Goal: Task Accomplishment & Management: Manage account settings

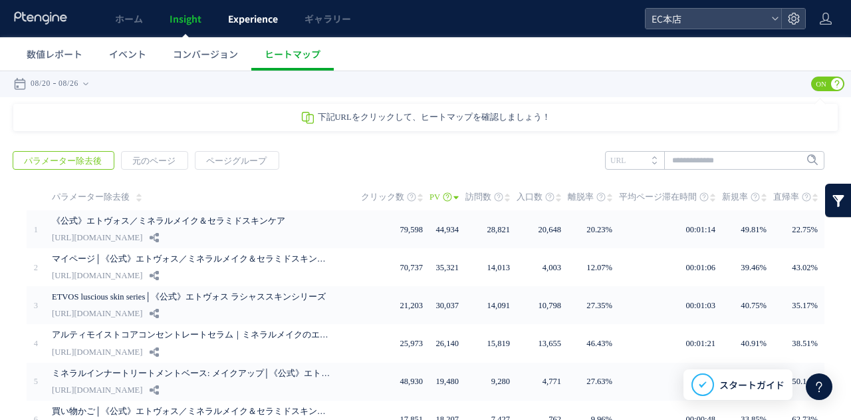
click at [252, 26] on link "Experience" at bounding box center [253, 18] width 76 height 37
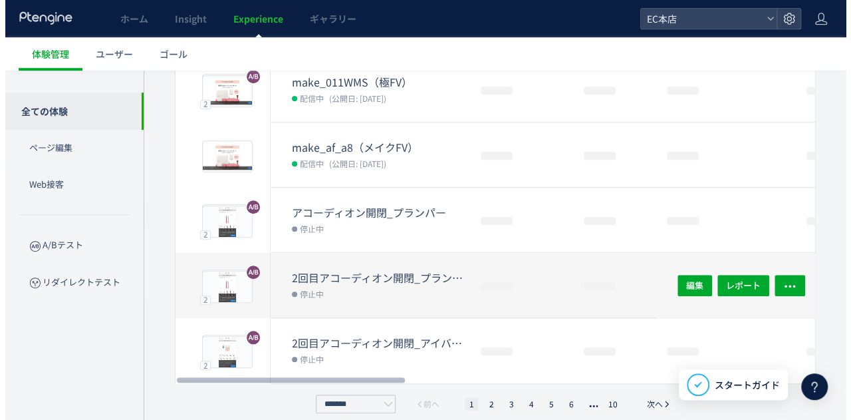
scroll to position [497, 0]
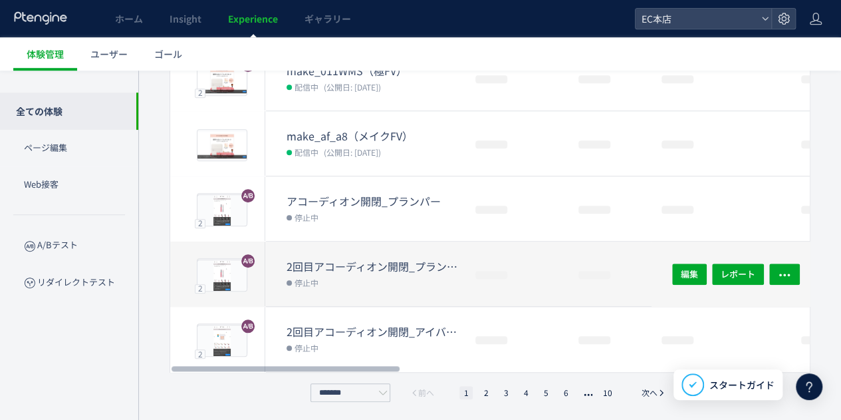
click at [358, 260] on dt "2回目アコーディオン開閉_プランパー(copy)" at bounding box center [376, 266] width 178 height 15
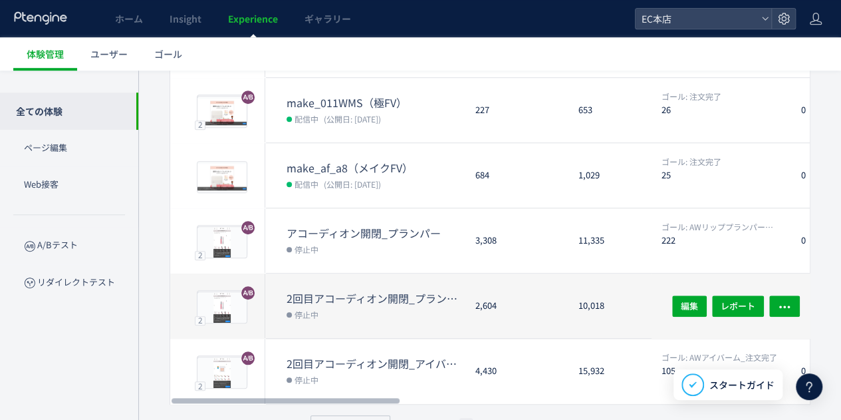
scroll to position [497, 0]
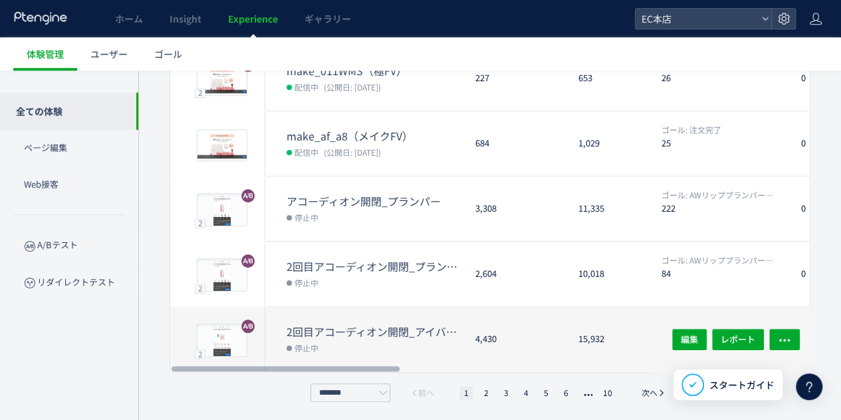
click at [358, 333] on dt "2回目アコーディオン開閉_アイバーム" at bounding box center [376, 331] width 178 height 15
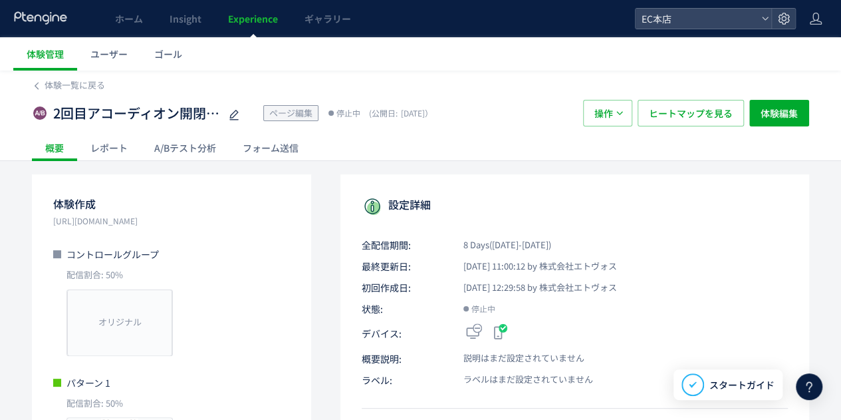
click at [206, 146] on div "A/Bテスト分析" at bounding box center [185, 147] width 88 height 27
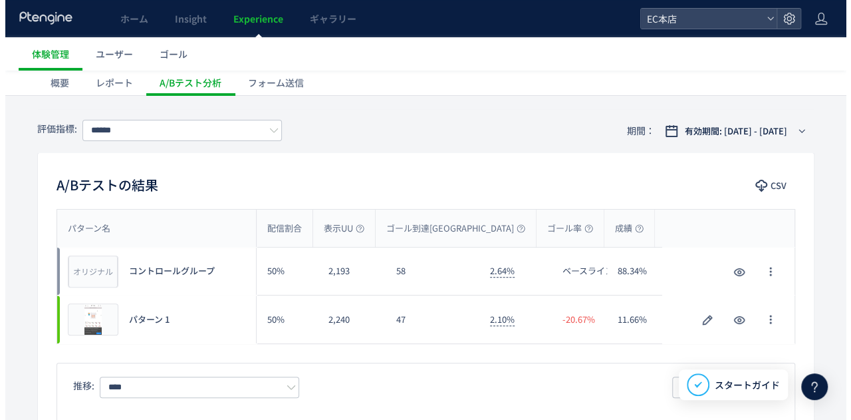
scroll to position [67, 0]
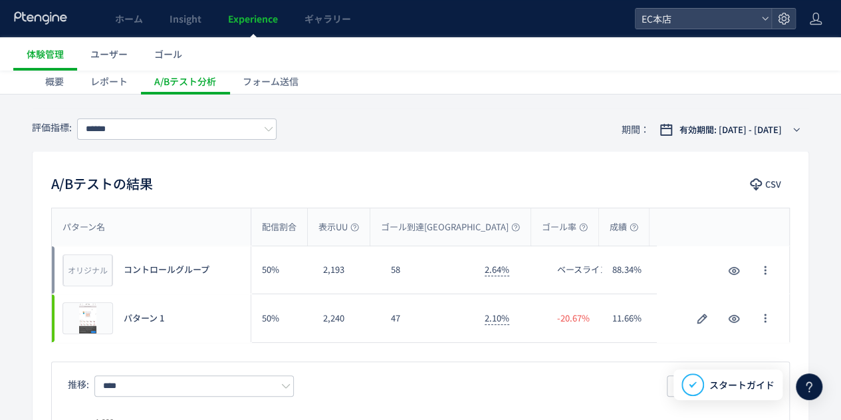
click at [170, 213] on div "パターン名" at bounding box center [151, 226] width 199 height 37
click at [702, 317] on icon "button" at bounding box center [702, 319] width 16 height 16
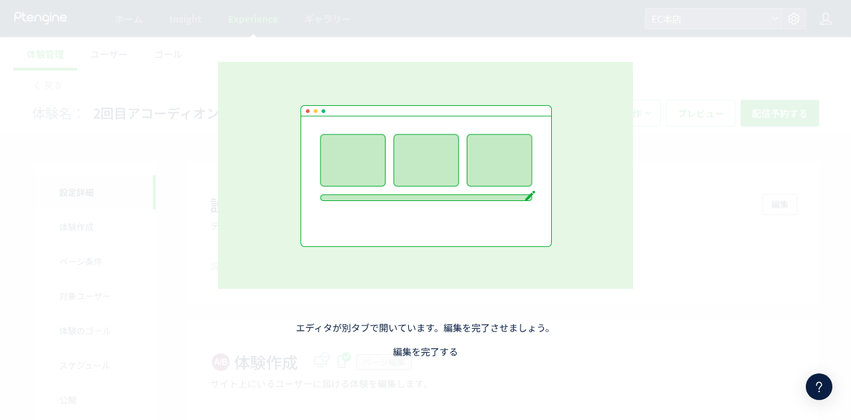
click at [450, 354] on link "編集を完了する" at bounding box center [425, 350] width 65 height 13
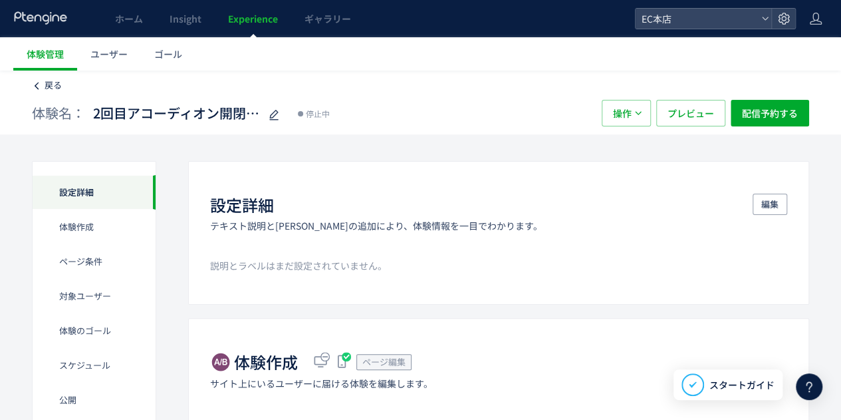
click at [41, 87] on icon at bounding box center [36, 85] width 9 height 9
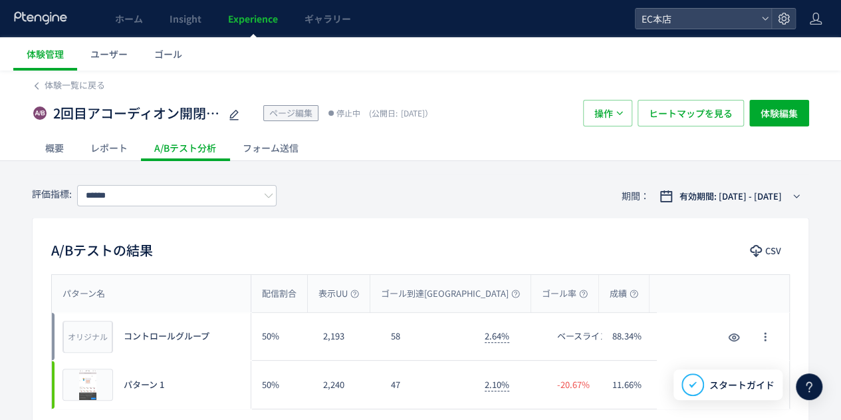
scroll to position [67, 0]
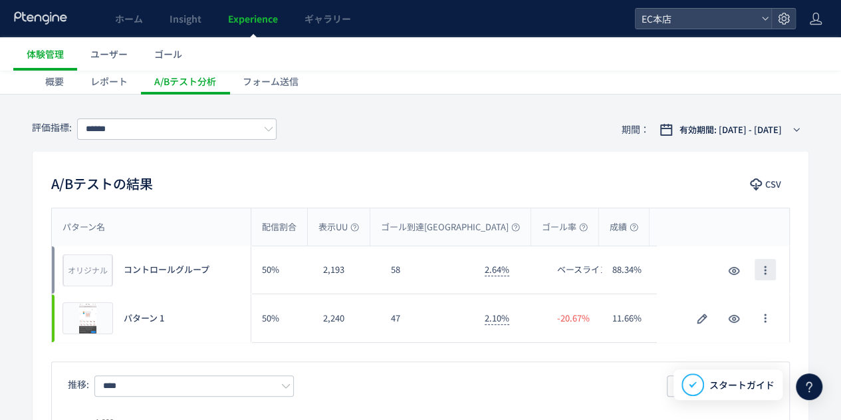
click at [771, 271] on button "button" at bounding box center [765, 269] width 21 height 21
click at [771, 298] on li "名前の変更" at bounding box center [765, 306] width 73 height 24
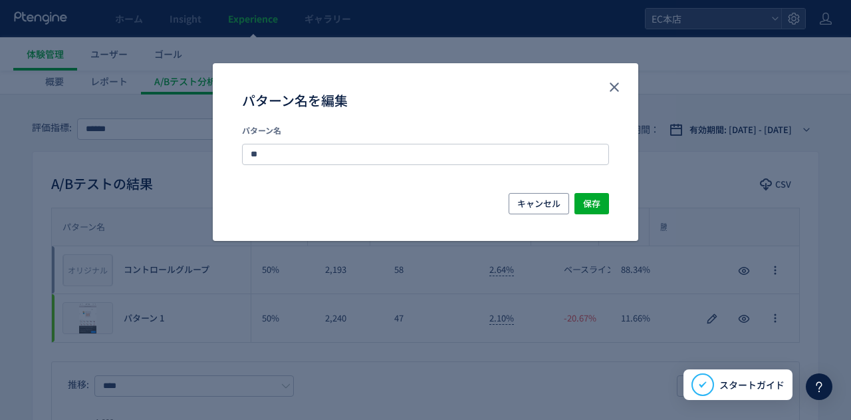
type input "*"
click at [340, 144] on input "*********" at bounding box center [425, 154] width 367 height 21
type input "********"
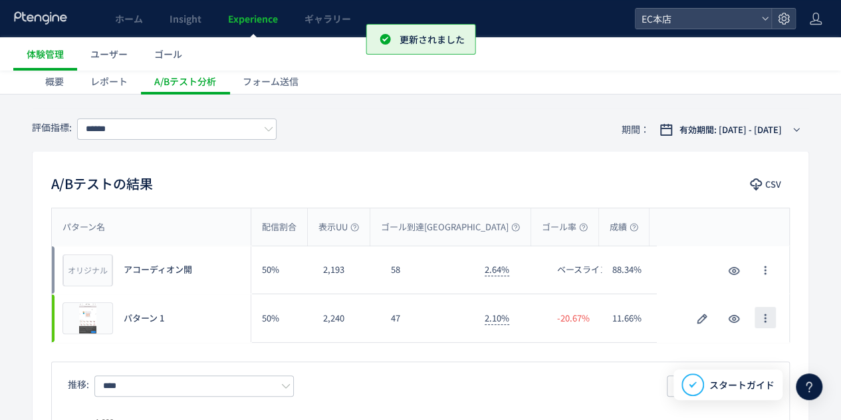
click at [769, 321] on icon "button" at bounding box center [765, 318] width 11 height 11
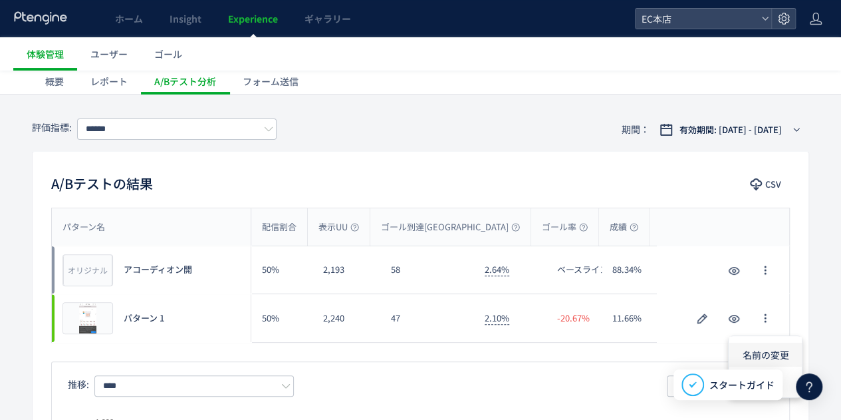
click at [757, 348] on li "名前の変更" at bounding box center [765, 354] width 73 height 24
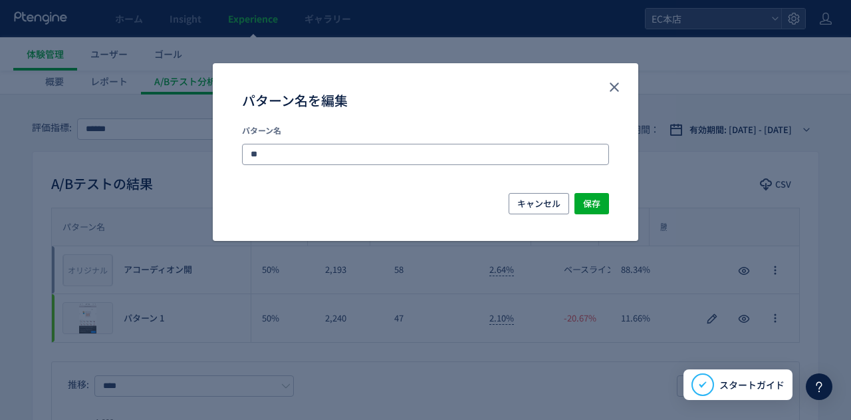
type input "*"
type input "********"
click at [595, 204] on span "保存" at bounding box center [591, 203] width 17 height 21
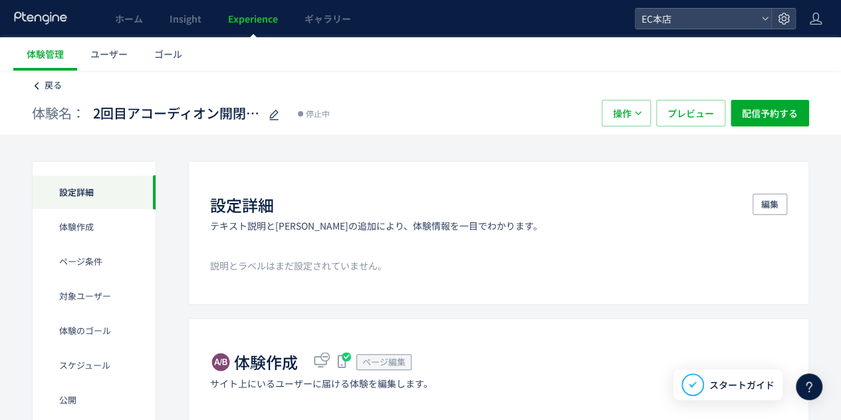
click at [41, 90] on link "戻る" at bounding box center [47, 85] width 30 height 13
click at [61, 83] on span "戻る" at bounding box center [53, 84] width 17 height 13
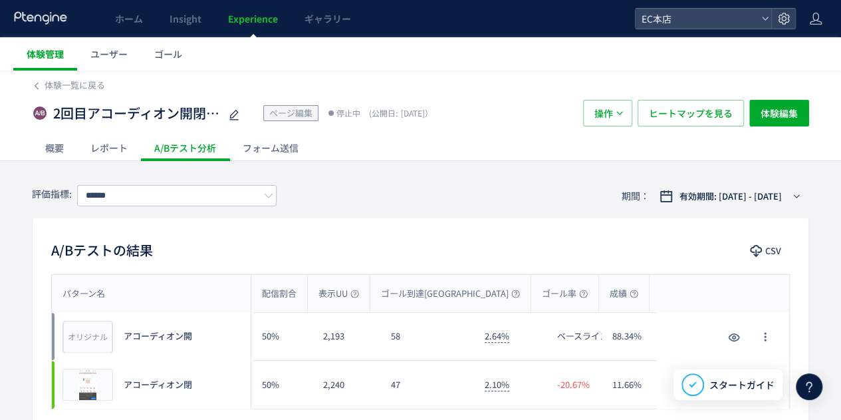
click at [45, 70] on link "体験管理" at bounding box center [45, 53] width 64 height 33
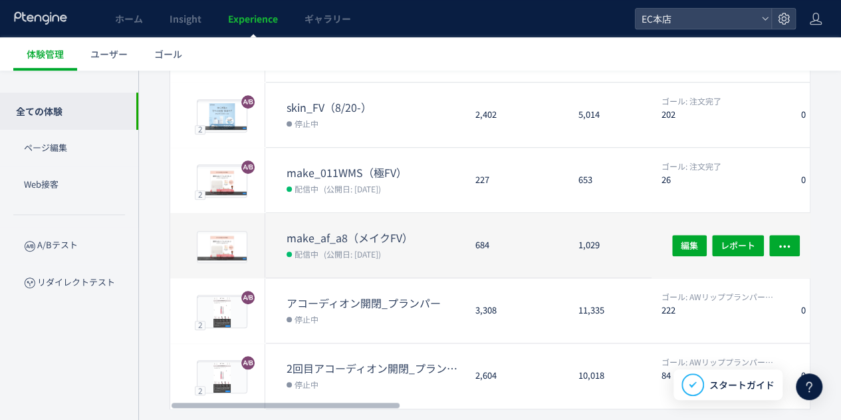
scroll to position [497, 0]
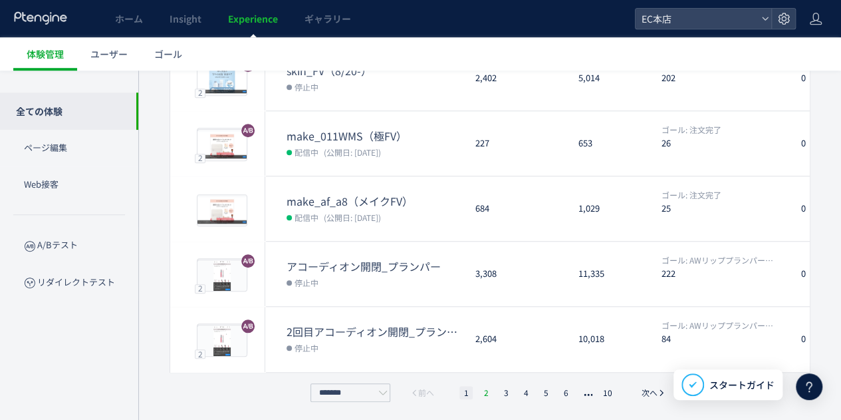
click at [499, 392] on li "2" at bounding box center [505, 392] width 13 height 13
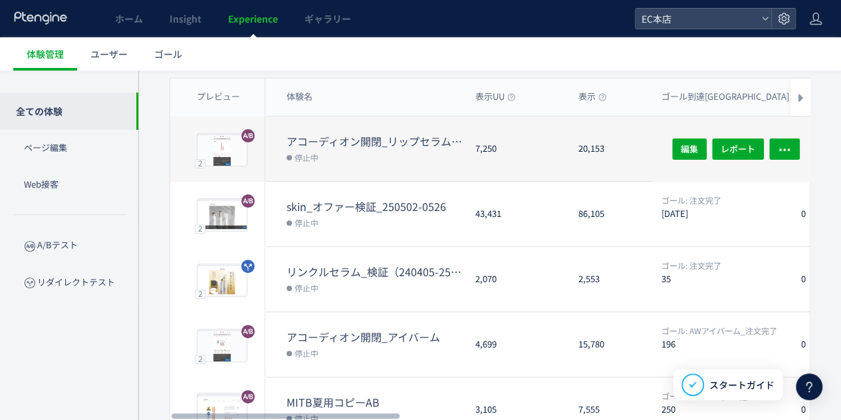
scroll to position [200, 0]
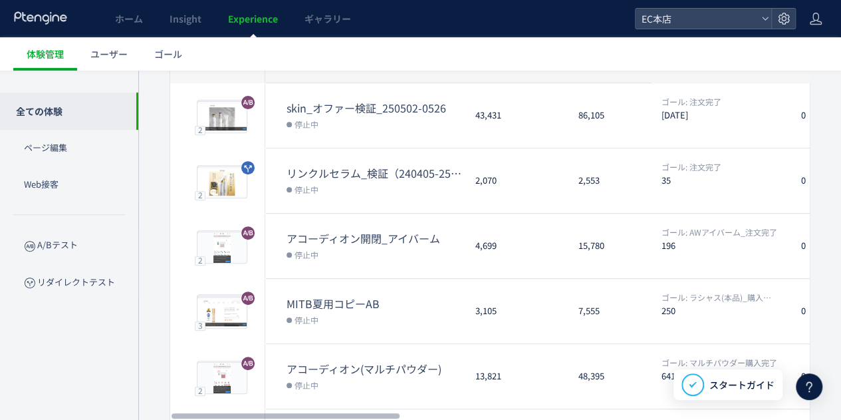
click at [327, 241] on dt "アコーディオン開閉_アイバーム" at bounding box center [376, 238] width 178 height 15
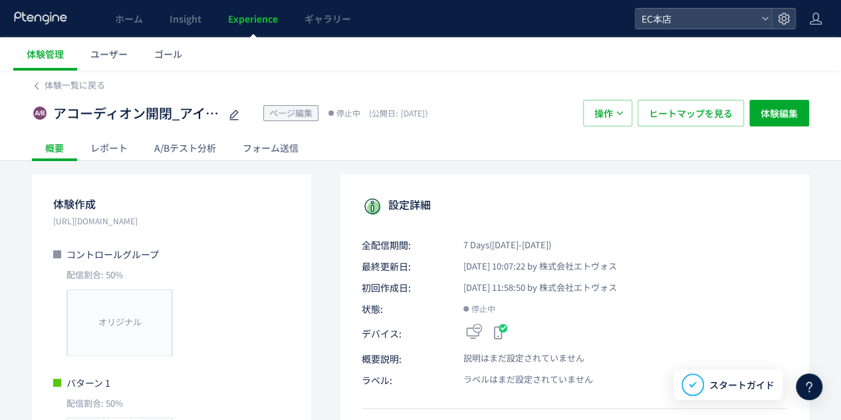
click at [198, 150] on div "A/Bテスト分析" at bounding box center [185, 147] width 88 height 27
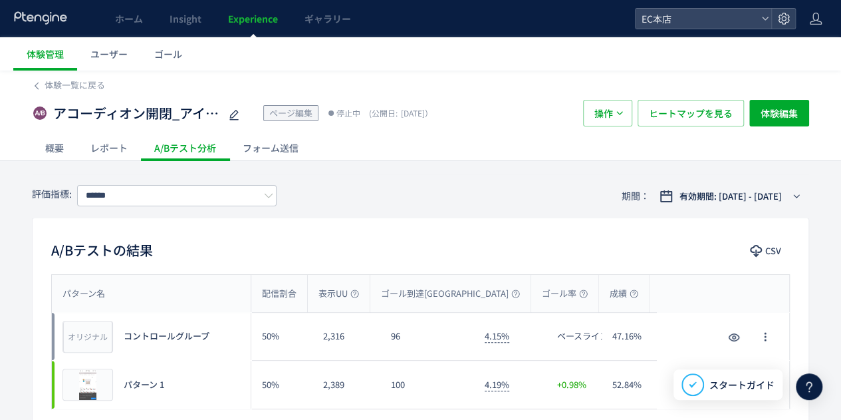
scroll to position [67, 0]
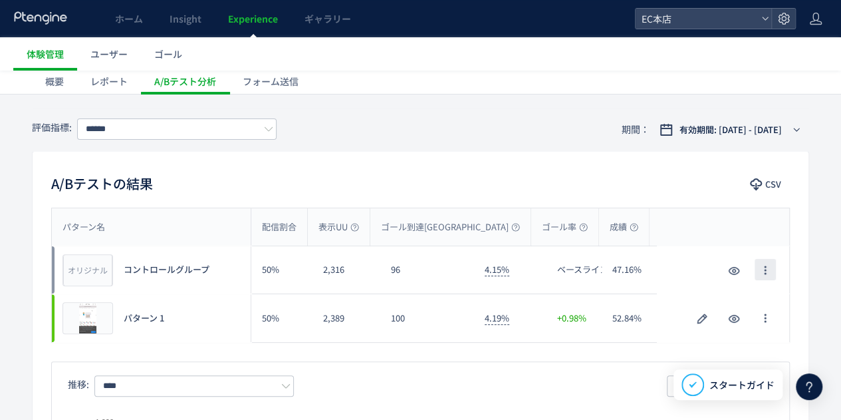
click at [767, 268] on icon "button" at bounding box center [765, 270] width 11 height 11
click at [765, 303] on li "名前の変更" at bounding box center [765, 306] width 73 height 24
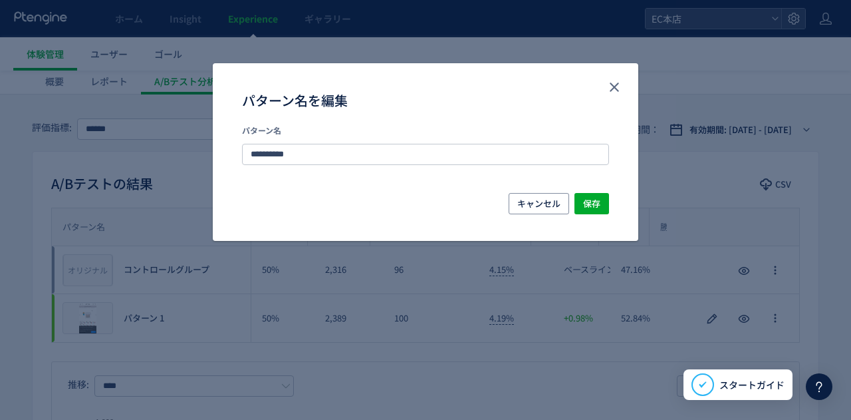
drag, startPoint x: 354, startPoint y: 156, endPoint x: 184, endPoint y: 163, distance: 170.4
click at [0, 0] on div "**********" at bounding box center [0, 0] width 0 height 0
type input "********"
click at [595, 203] on span "保存" at bounding box center [591, 203] width 17 height 21
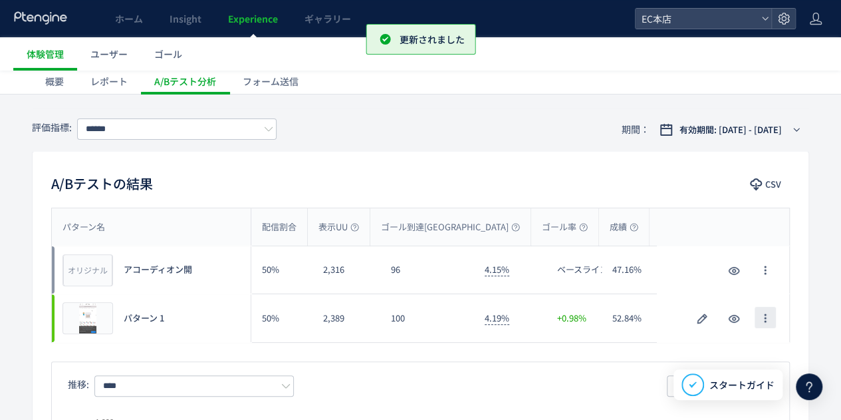
click at [765, 321] on use "button" at bounding box center [765, 318] width 2 height 9
click at [765, 350] on li "名前の変更" at bounding box center [765, 354] width 73 height 24
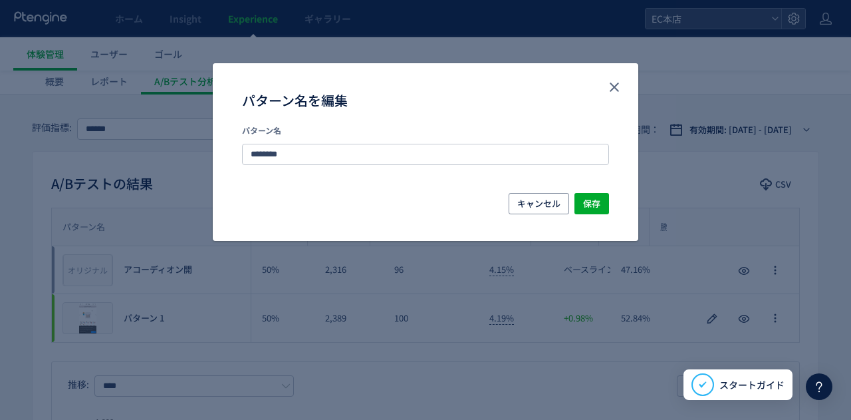
type input "********"
click at [579, 212] on button "保存" at bounding box center [592, 203] width 35 height 21
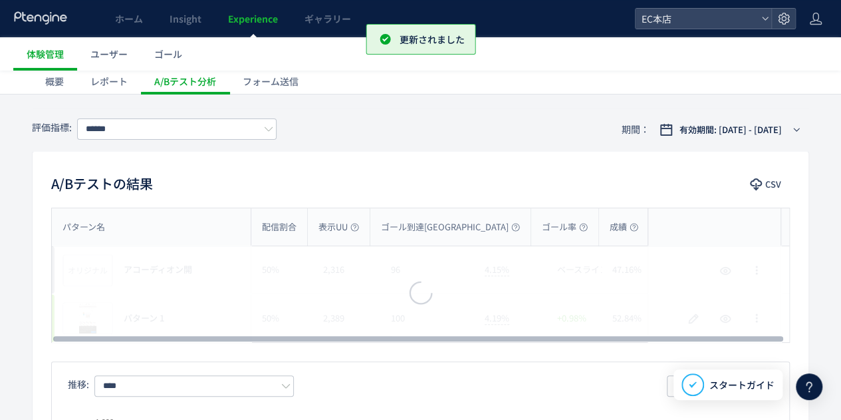
click at [599, 208] on div "成績" at bounding box center [624, 226] width 50 height 37
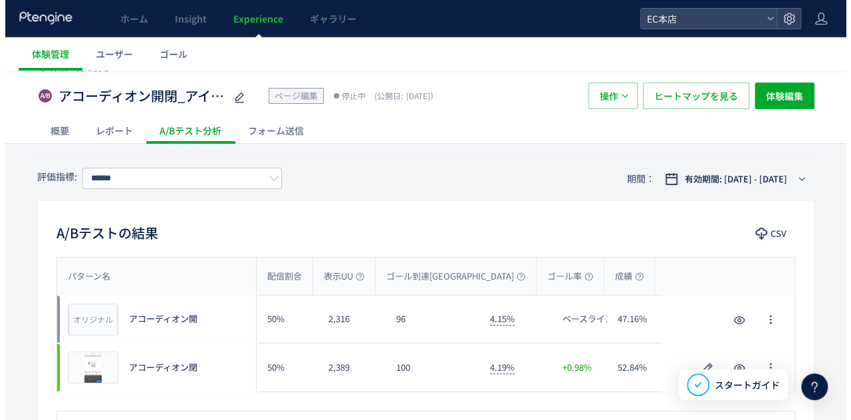
scroll to position [0, 0]
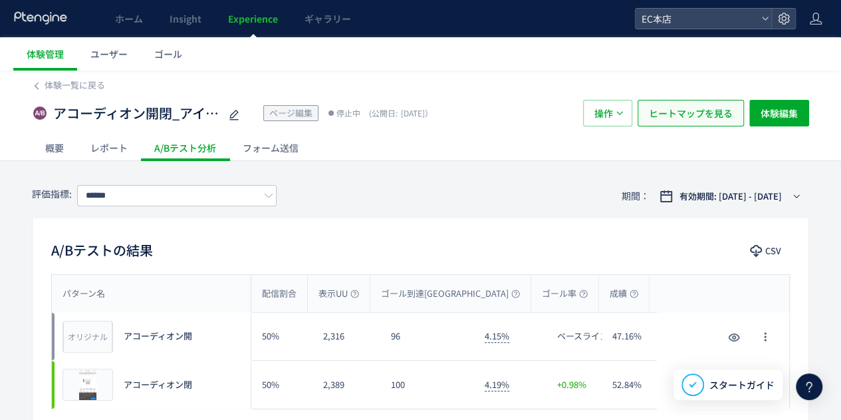
click at [686, 103] on span "ヒートマップを見る" at bounding box center [691, 113] width 84 height 27
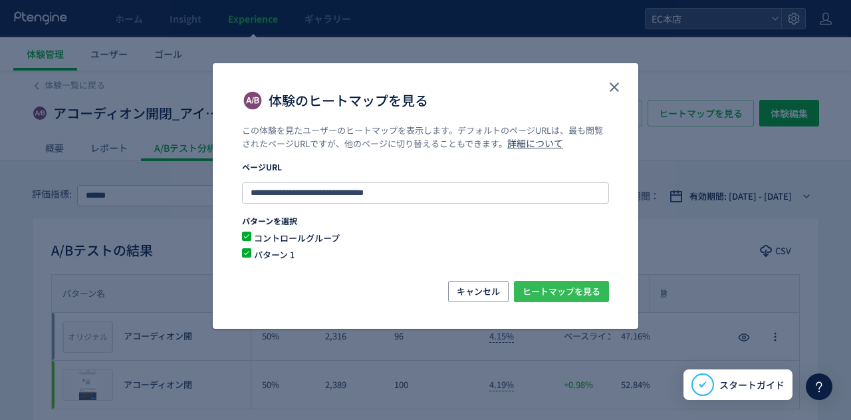
click at [532, 286] on span "ヒートマップを見る" at bounding box center [562, 291] width 78 height 21
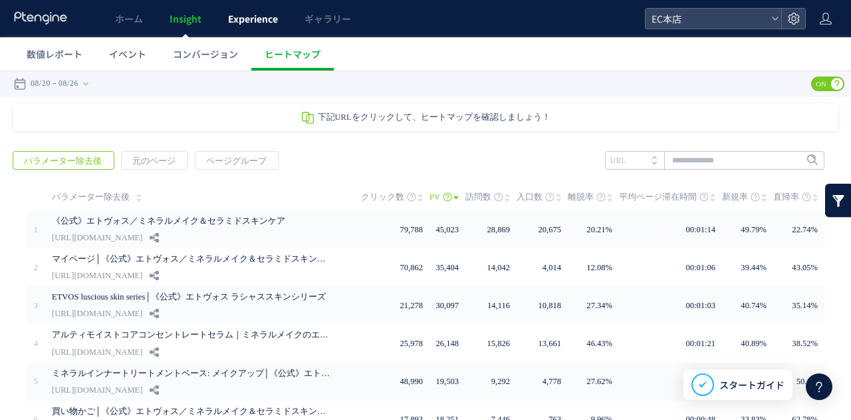
click at [253, 25] on link "Experience" at bounding box center [253, 18] width 76 height 37
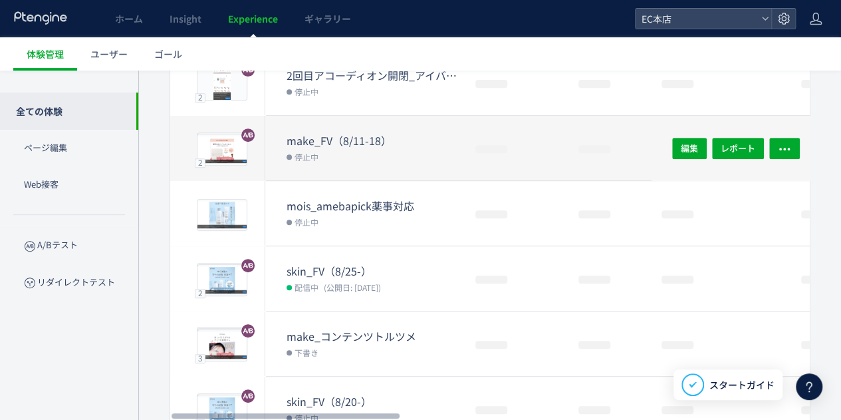
scroll to position [98, 0]
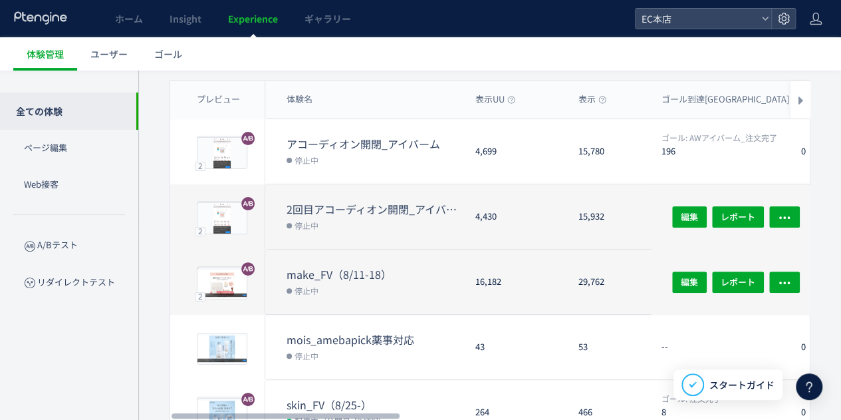
click at [326, 218] on dd "停止中" at bounding box center [376, 224] width 178 height 17
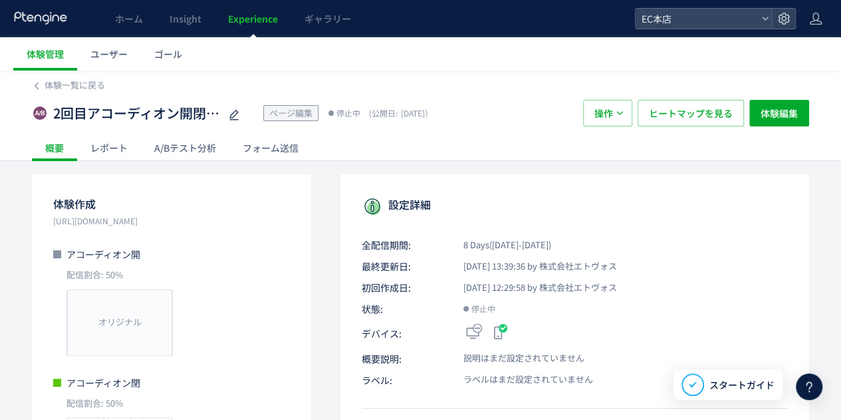
click at [194, 151] on div "A/Bテスト分析" at bounding box center [185, 147] width 88 height 27
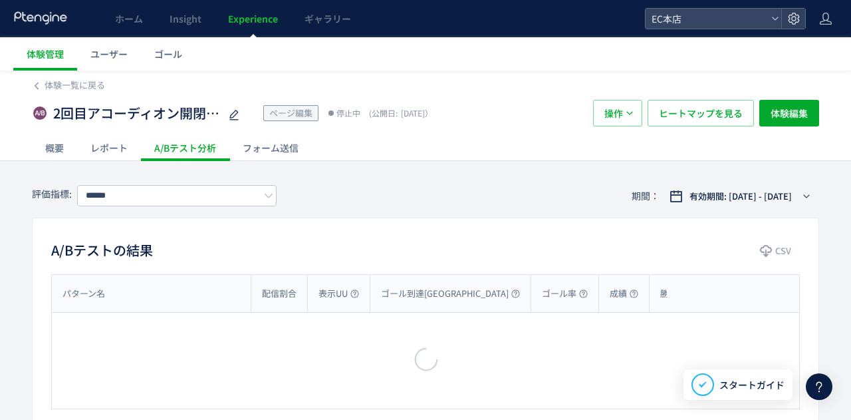
type input "**********"
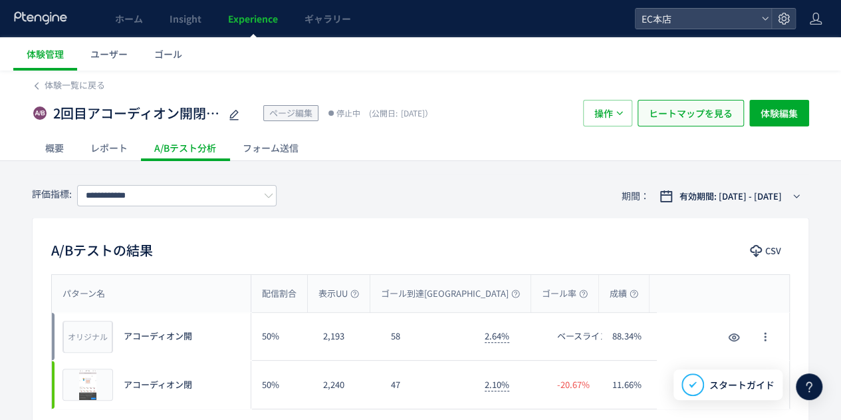
click at [685, 114] on span "ヒートマップを見る" at bounding box center [691, 113] width 84 height 27
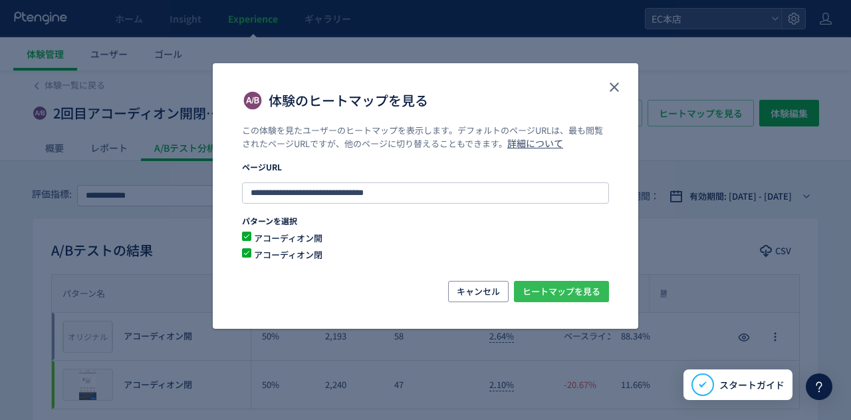
click at [549, 288] on span "ヒートマップを見る" at bounding box center [562, 291] width 78 height 21
